Goal: Transaction & Acquisition: Purchase product/service

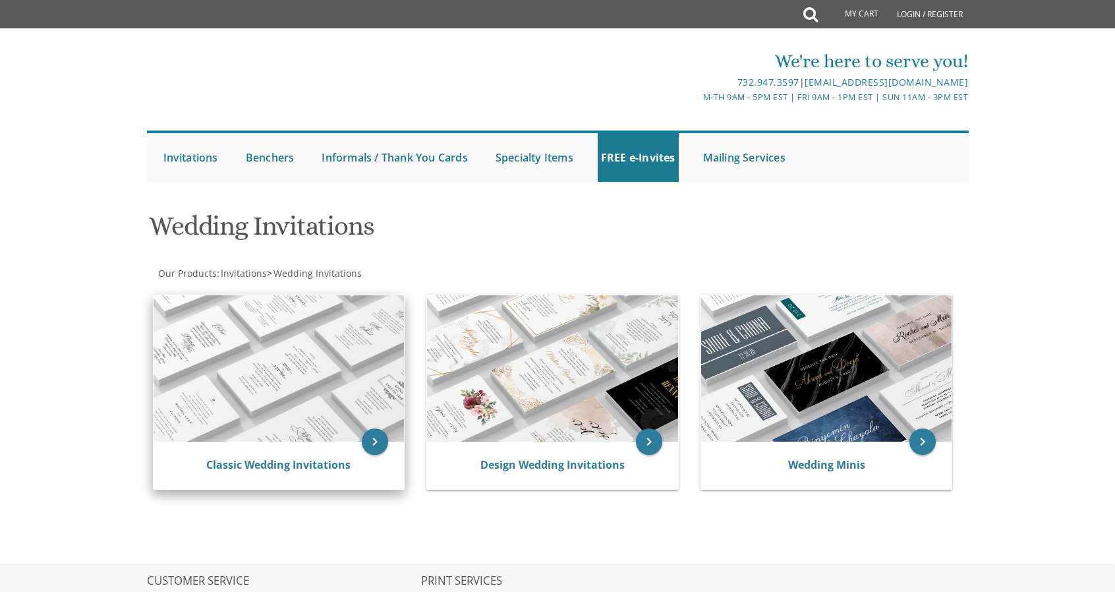
click at [239, 453] on div "Classic Wedding Invitations" at bounding box center [279, 465] width 251 height 47
click at [250, 467] on link "Classic Wedding Invitations" at bounding box center [278, 464] width 144 height 14
click at [1058, 90] on div "We're here to serve you! 732.947.3597 | invitations@bpprintgroup.com M-Th 9am -…" at bounding box center [557, 112] width 1115 height 154
click at [256, 471] on link "Classic Wedding Invitations" at bounding box center [278, 464] width 144 height 14
click at [247, 457] on link "Classic Wedding Invitations" at bounding box center [278, 464] width 144 height 14
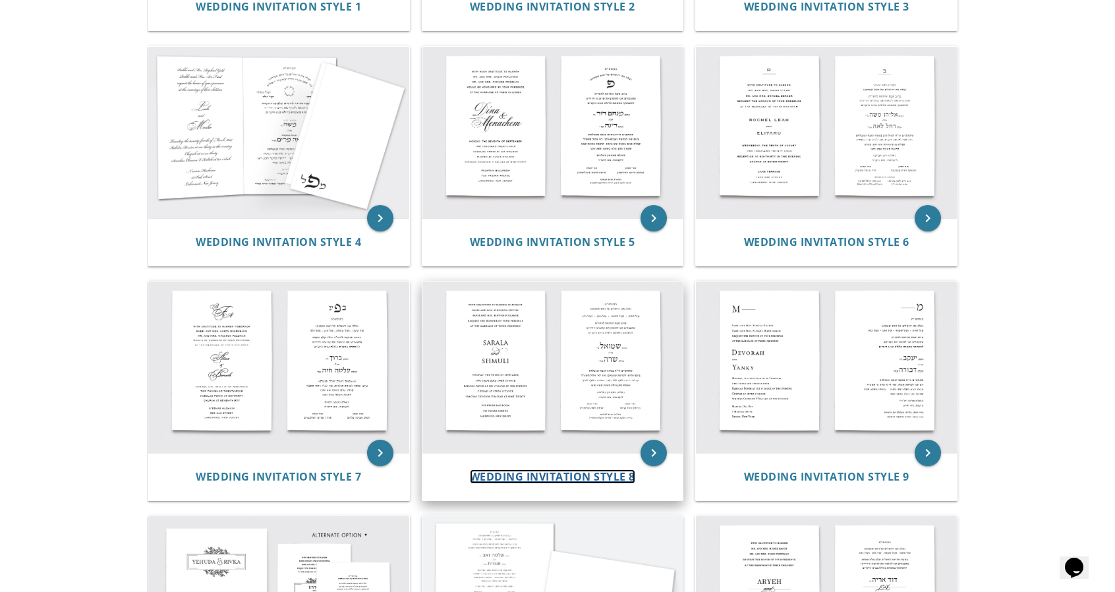
click at [560, 469] on span "Wedding Invitation Style 8" at bounding box center [552, 476] width 165 height 14
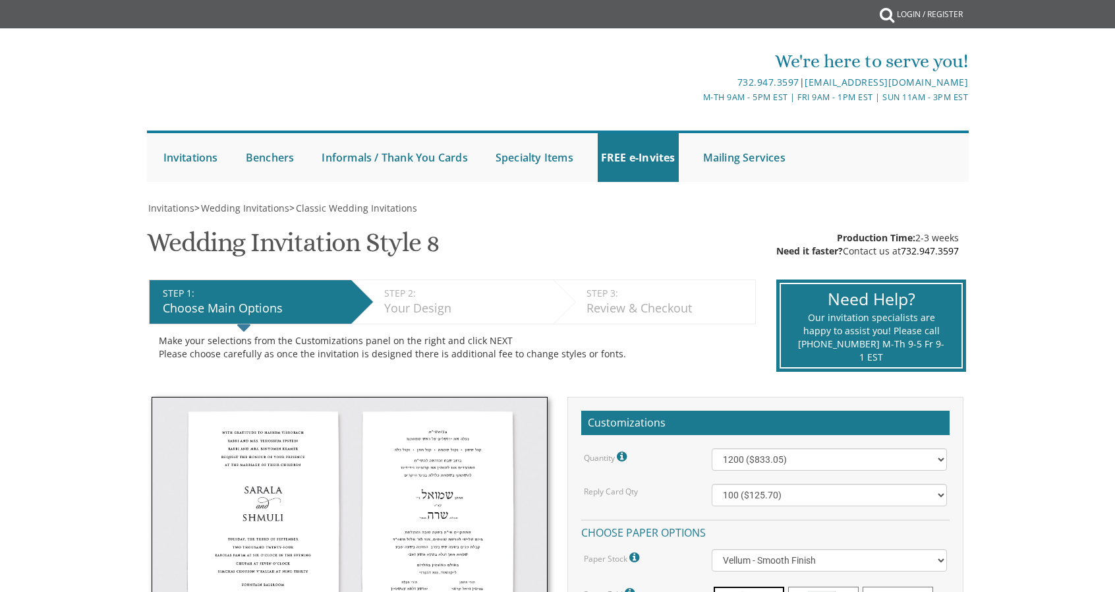
select select "1200"
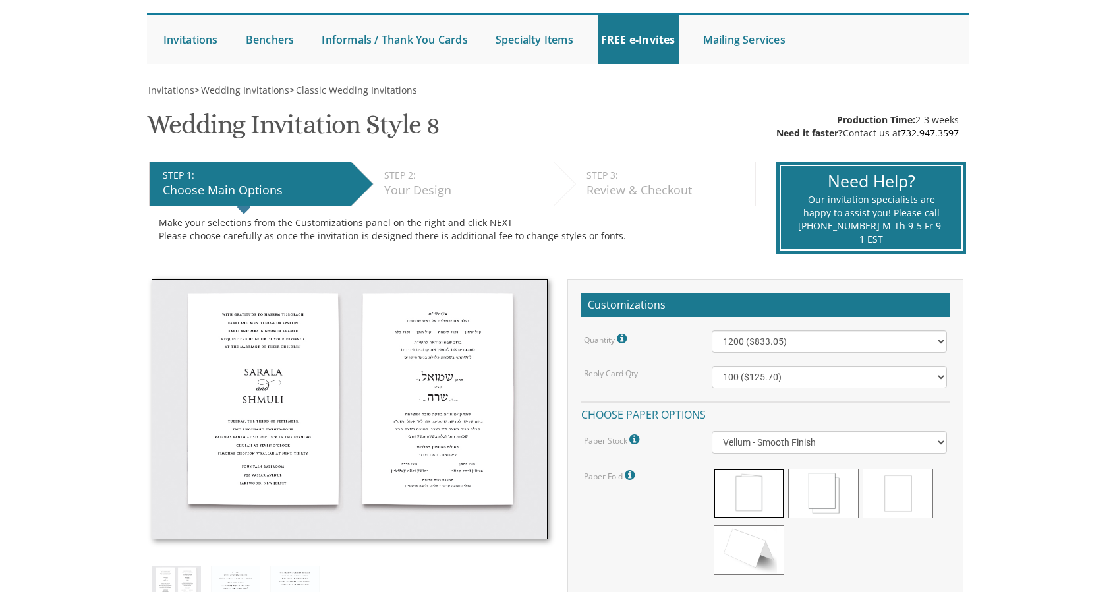
select select "1200"
click at [712, 366] on select "100 ($125.70) 200 ($150.60) 300 ($177.95) 400 ($270.70) 500 ($225.30) 600 ($249…" at bounding box center [830, 377] width 236 height 22
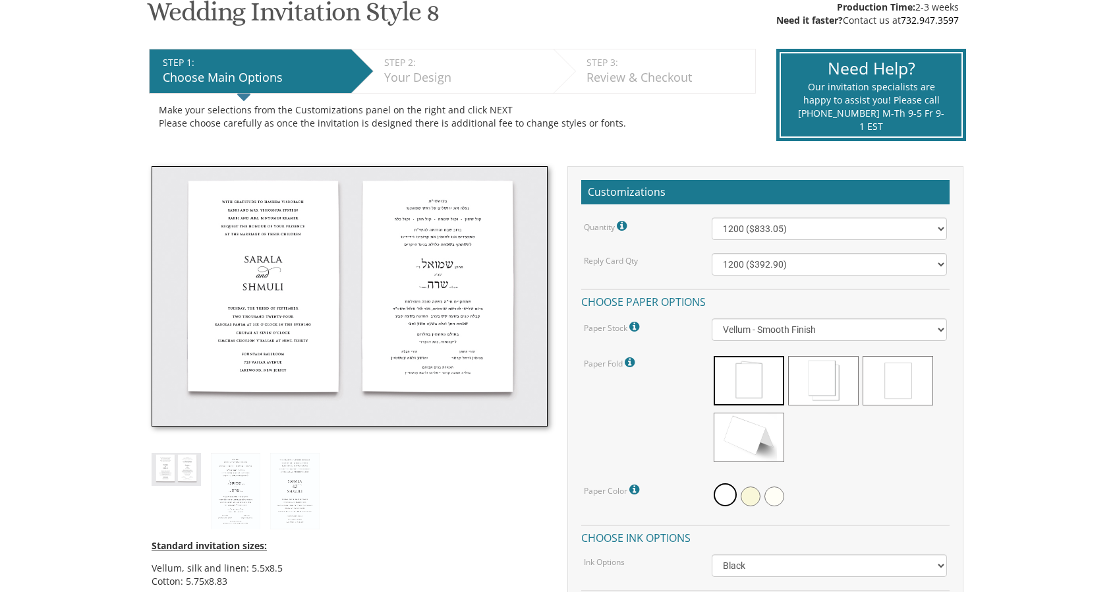
scroll to position [0, 0]
